Goal: Task Accomplishment & Management: Complete application form

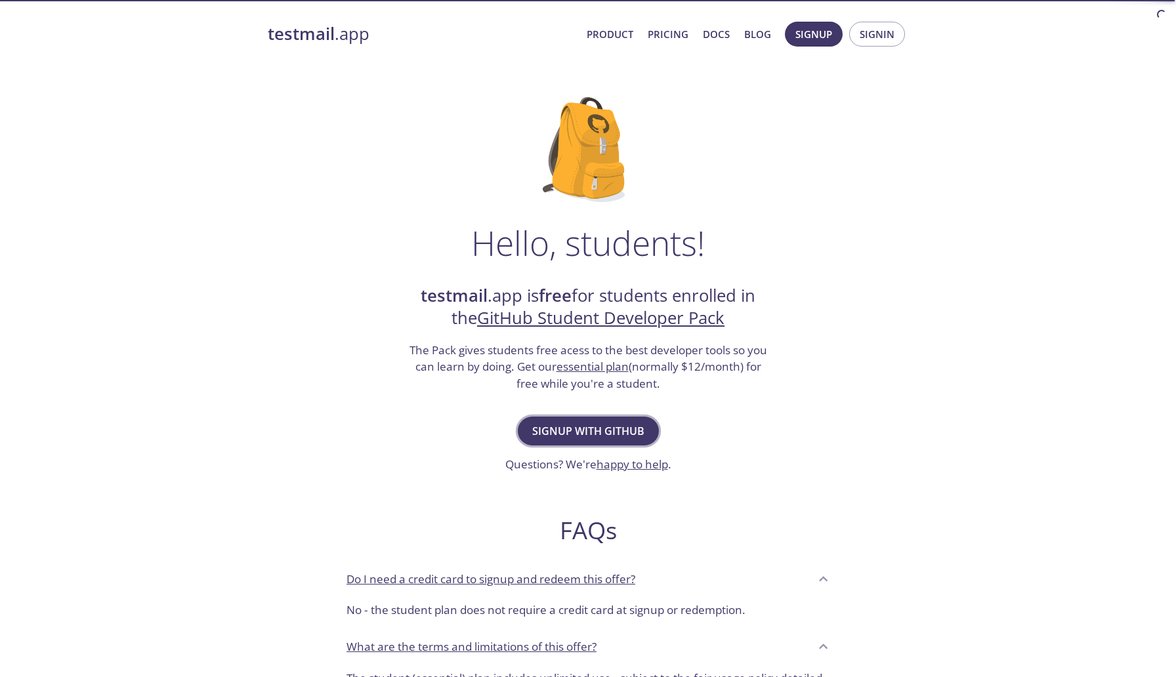
click at [584, 429] on span "Signup with GitHub" at bounding box center [588, 431] width 112 height 18
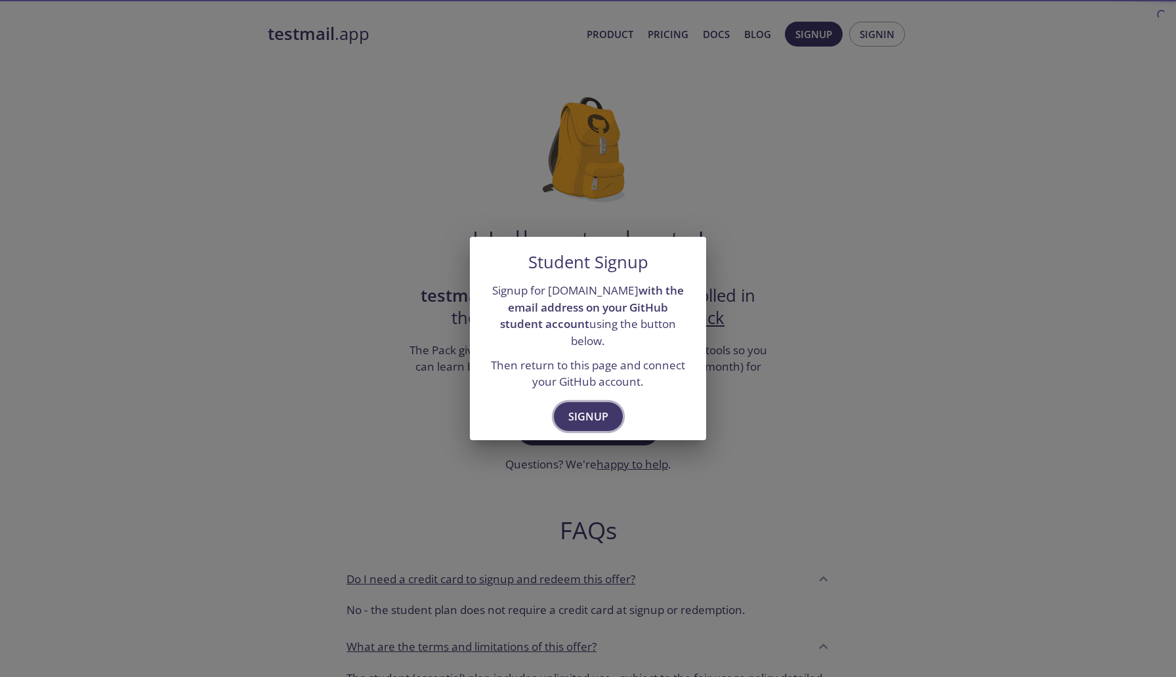
click at [579, 408] on span "Signup" at bounding box center [588, 417] width 40 height 18
click at [584, 408] on span "Signup" at bounding box center [588, 417] width 40 height 18
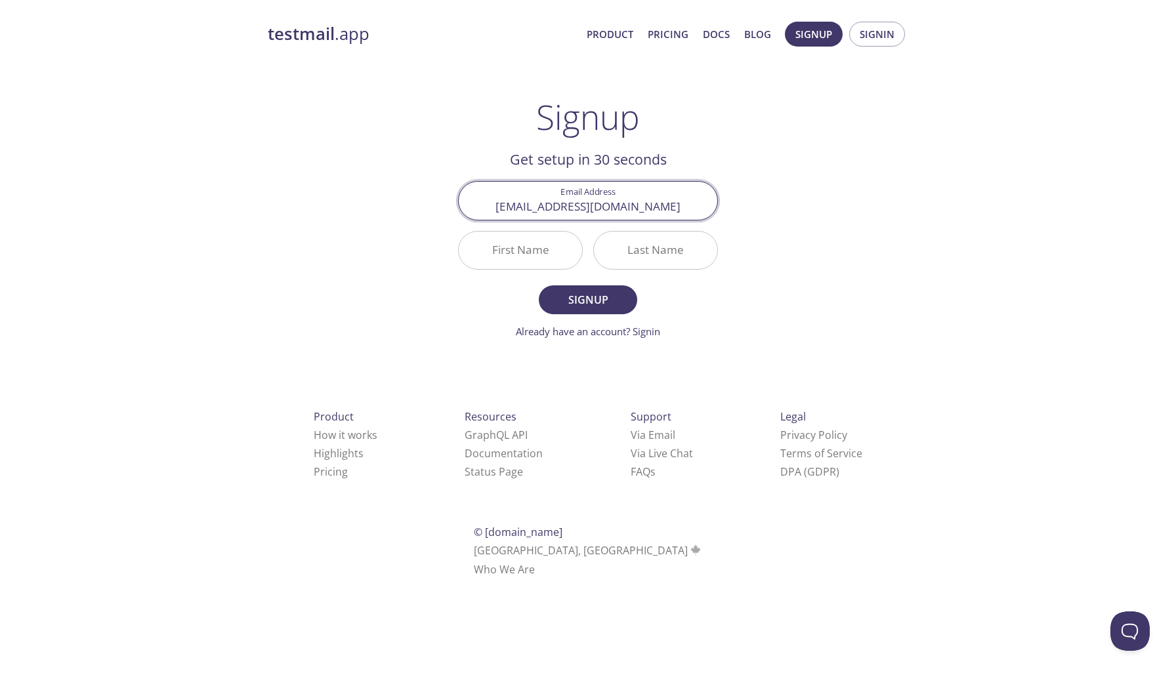
type input "sahilaicoders@gmail.com"
type input "[PERSON_NAME]"
click at [539, 286] on button "Signup" at bounding box center [588, 300] width 98 height 29
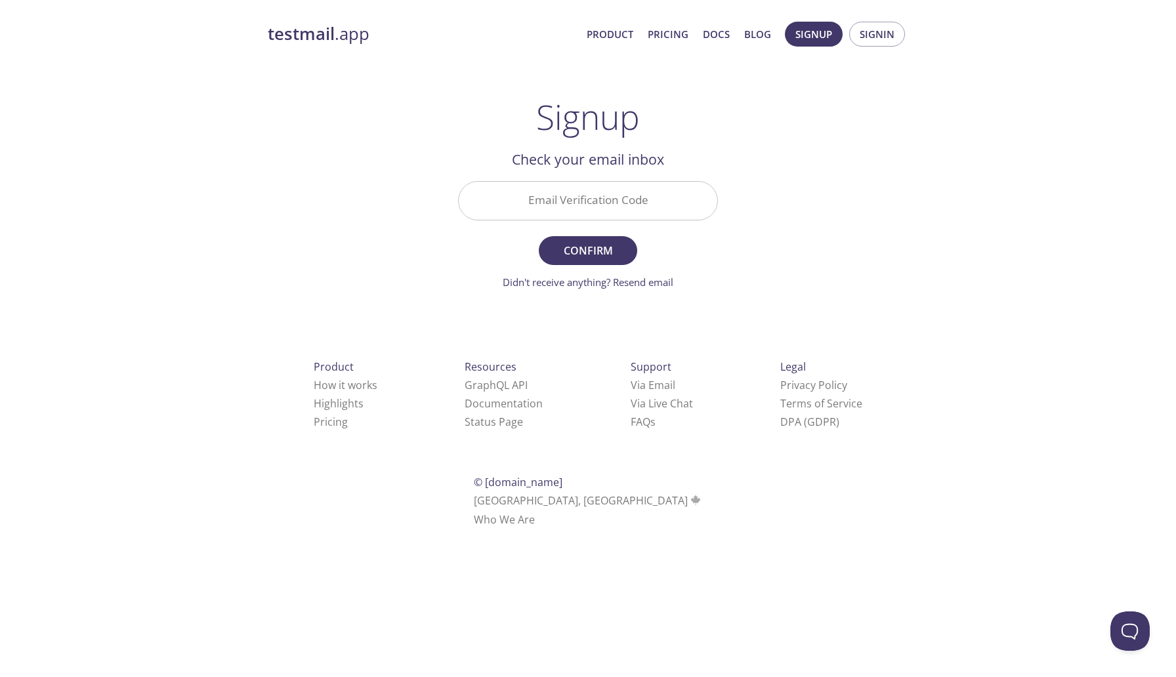
click at [558, 201] on input "Email Verification Code" at bounding box center [588, 200] width 259 height 37
paste input "L32G8HA"
click at [584, 237] on button "Confirm" at bounding box center [588, 250] width 98 height 29
type input "L32G8HA"
click at [584, 205] on input "L32G8HA" at bounding box center [588, 200] width 259 height 37
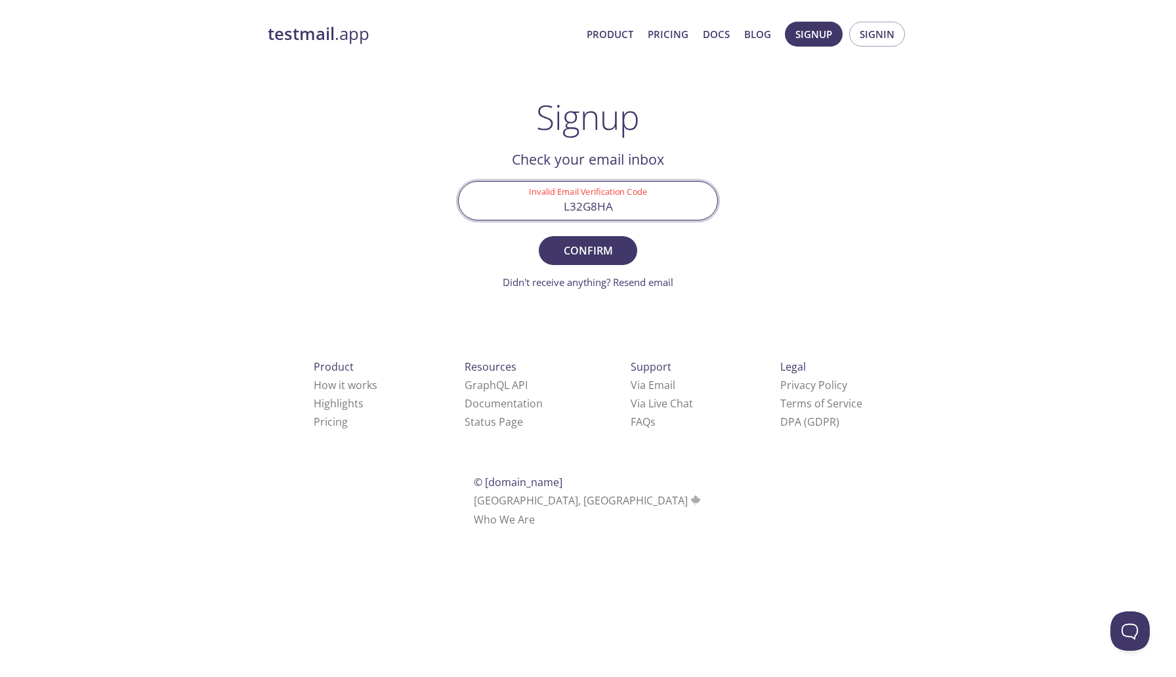
click at [549, 203] on input "L32G8HA" at bounding box center [588, 200] width 259 height 37
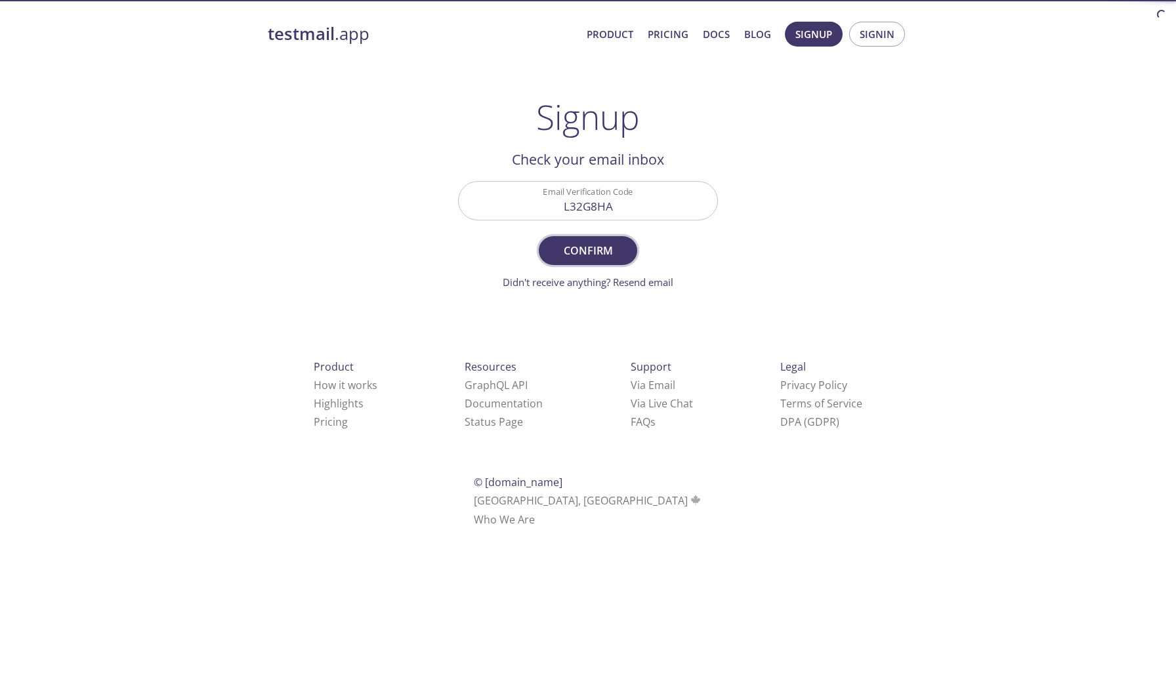
click at [574, 248] on span "Confirm" at bounding box center [588, 251] width 70 height 18
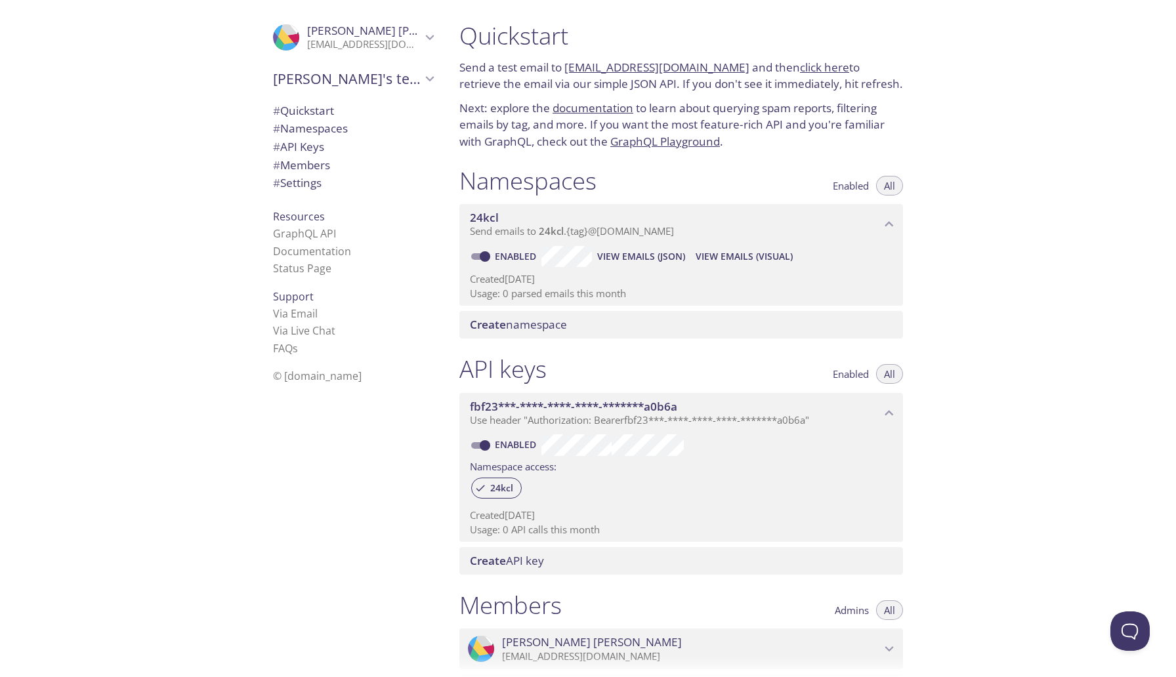
click at [631, 258] on span "View Emails (JSON)" at bounding box center [641, 257] width 88 height 16
click at [328, 85] on span "[PERSON_NAME]'s team" at bounding box center [347, 79] width 148 height 18
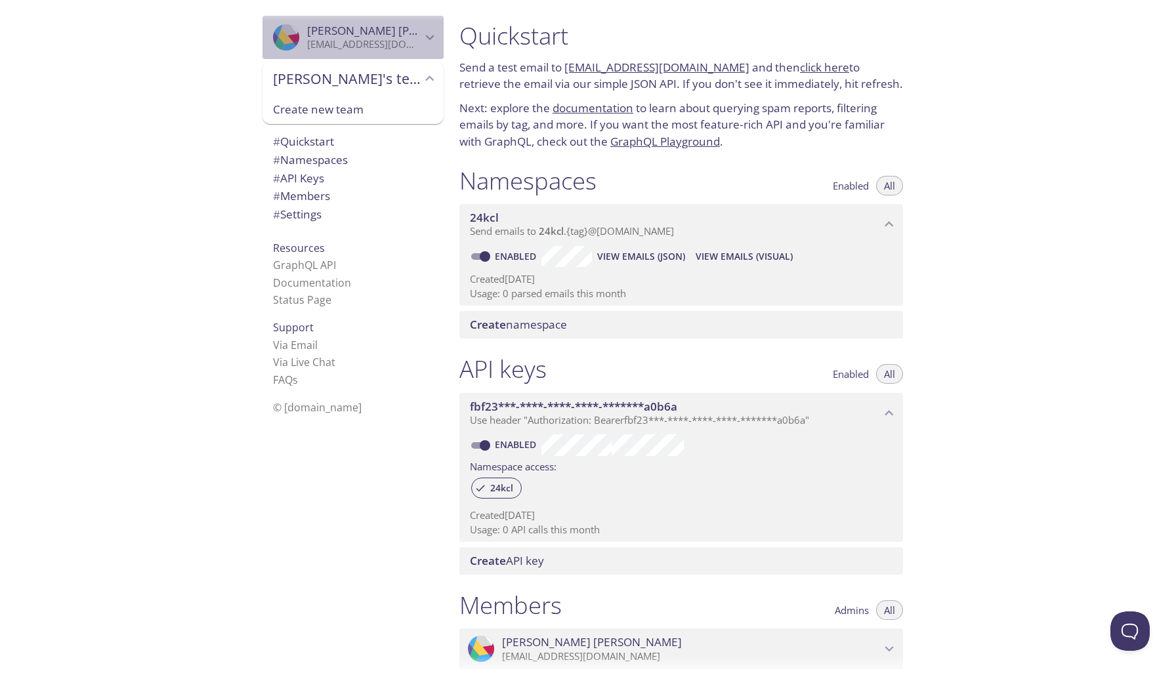
click at [379, 24] on span "[PERSON_NAME]" at bounding box center [364, 31] width 114 height 14
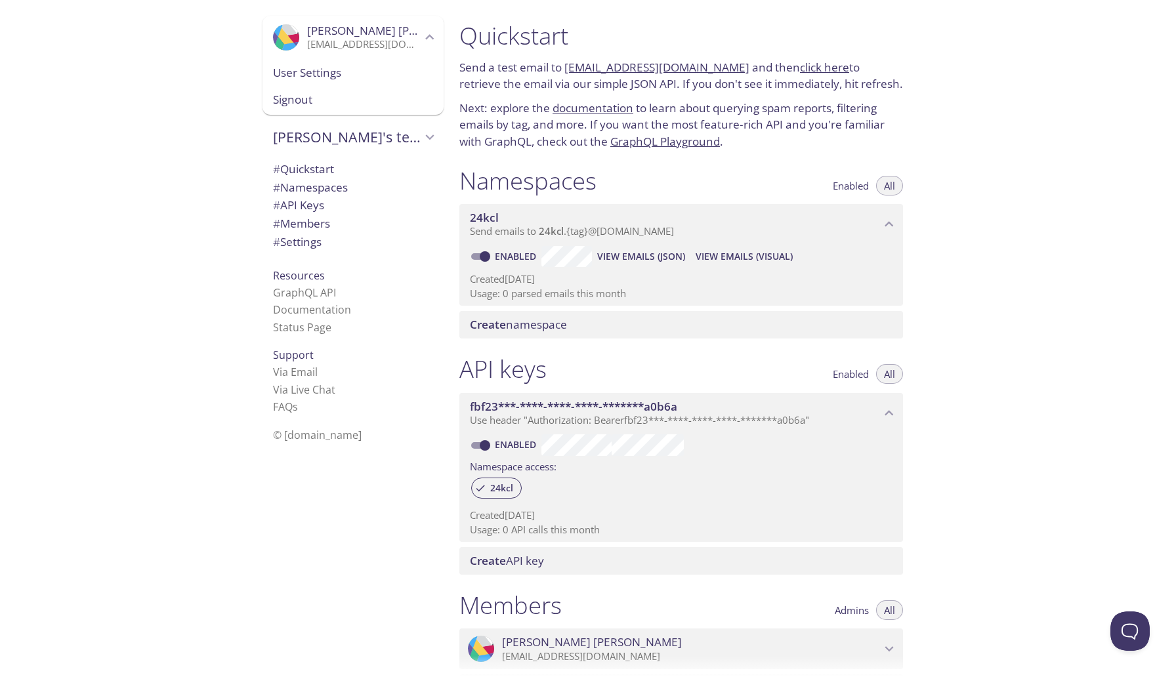
click at [350, 29] on span "[PERSON_NAME]" at bounding box center [397, 30] width 180 height 15
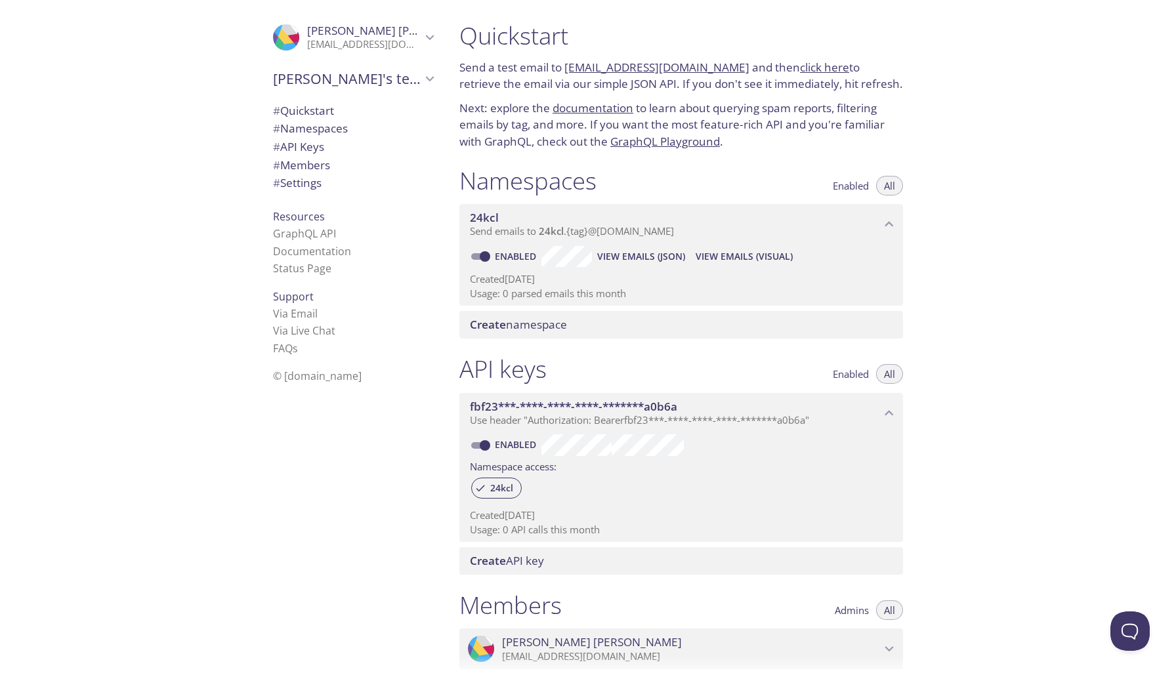
click at [316, 104] on span "# Quickstart" at bounding box center [303, 110] width 61 height 15
click at [324, 133] on span "# Namespaces" at bounding box center [310, 128] width 75 height 15
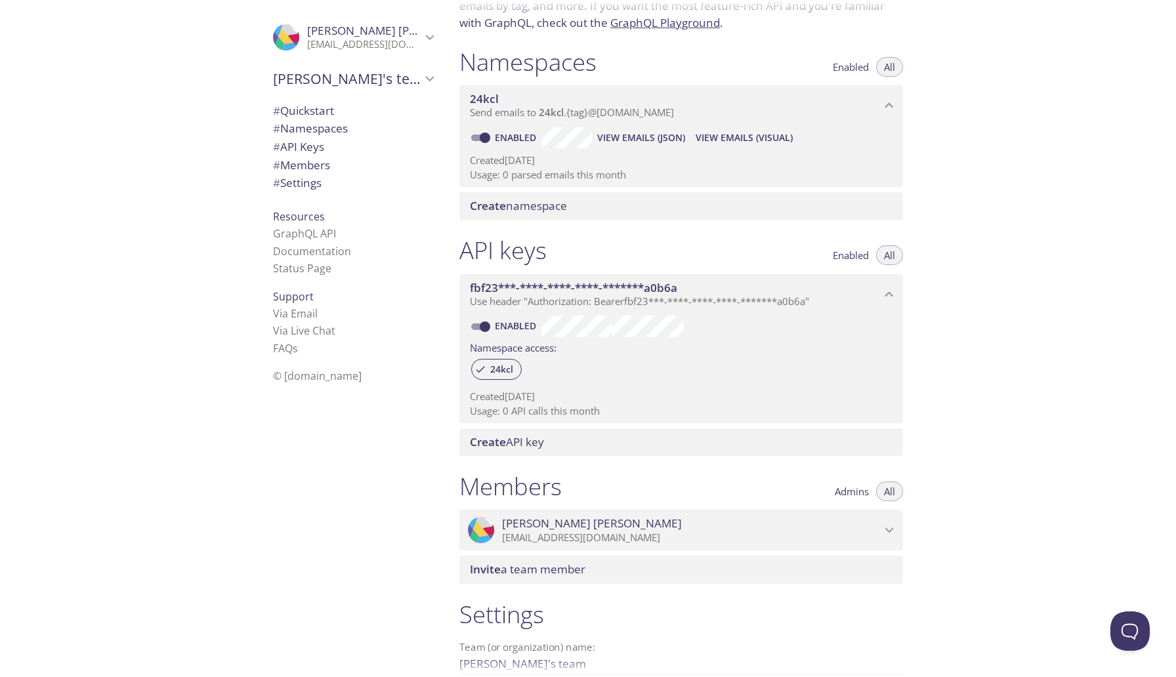
scroll to position [117, 0]
click at [553, 200] on span "Create namespace" at bounding box center [518, 207] width 97 height 15
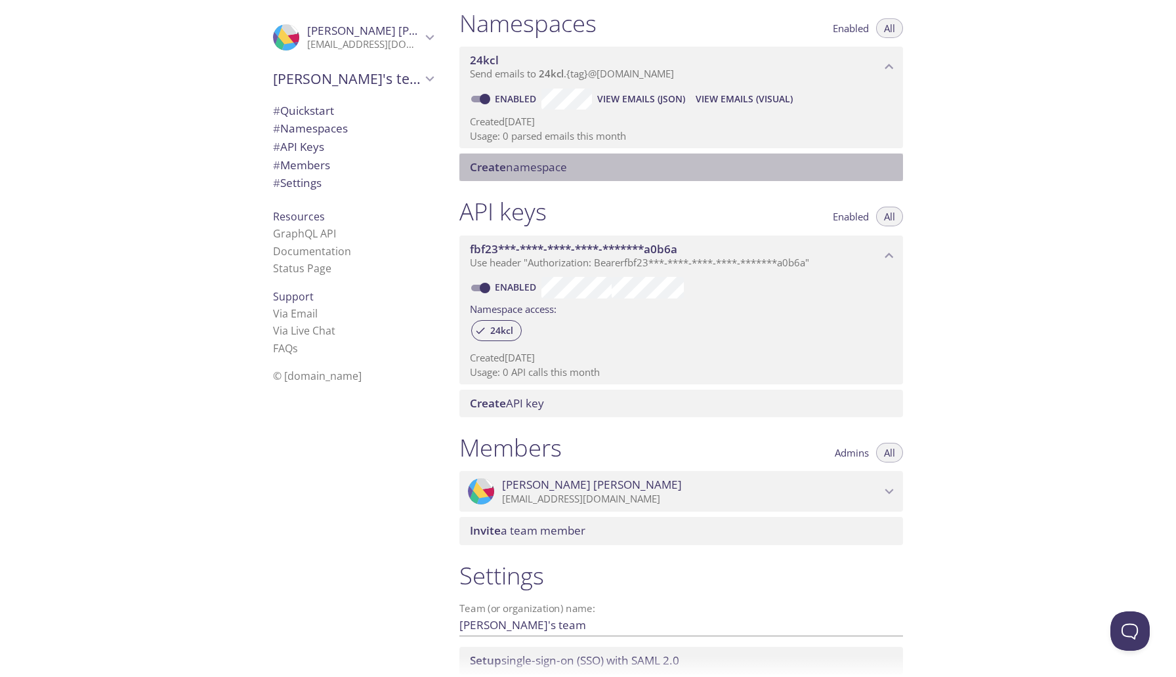
scroll to position [0, 0]
